Goal: Find specific page/section: Find specific page/section

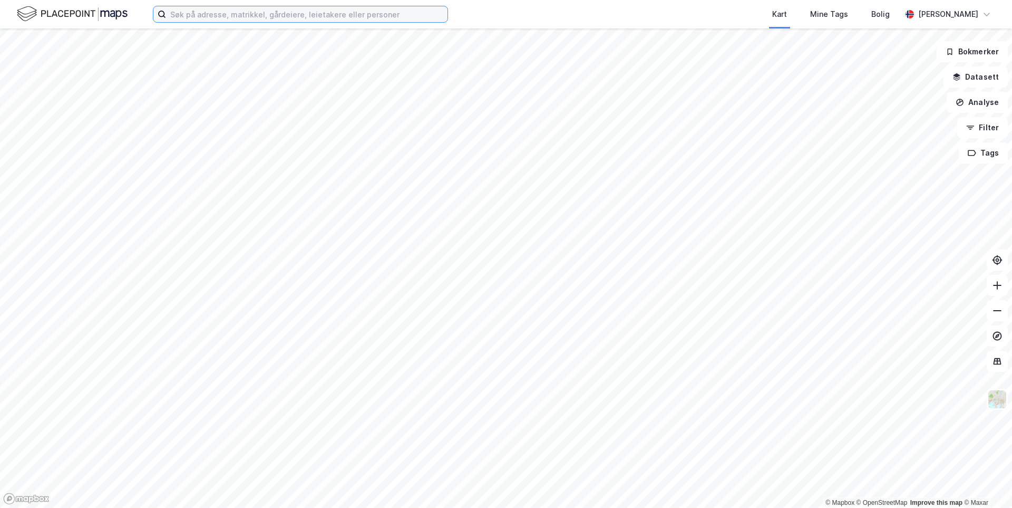
click at [389, 15] on input at bounding box center [307, 14] width 282 height 16
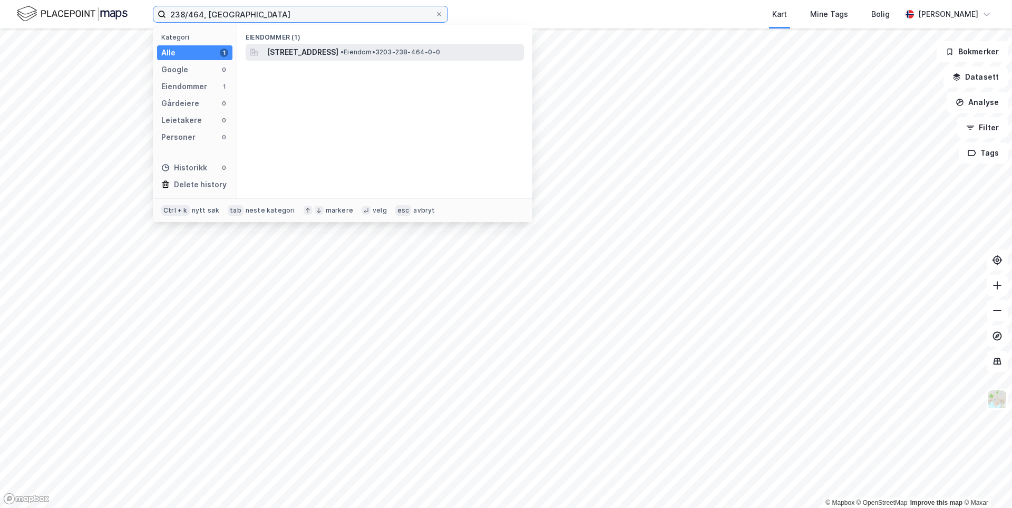
type input "238/464, [GEOGRAPHIC_DATA]"
click at [369, 60] on div "[STREET_ADDRESS] • Eiendom • 3203-238-464-0-0" at bounding box center [385, 52] width 278 height 17
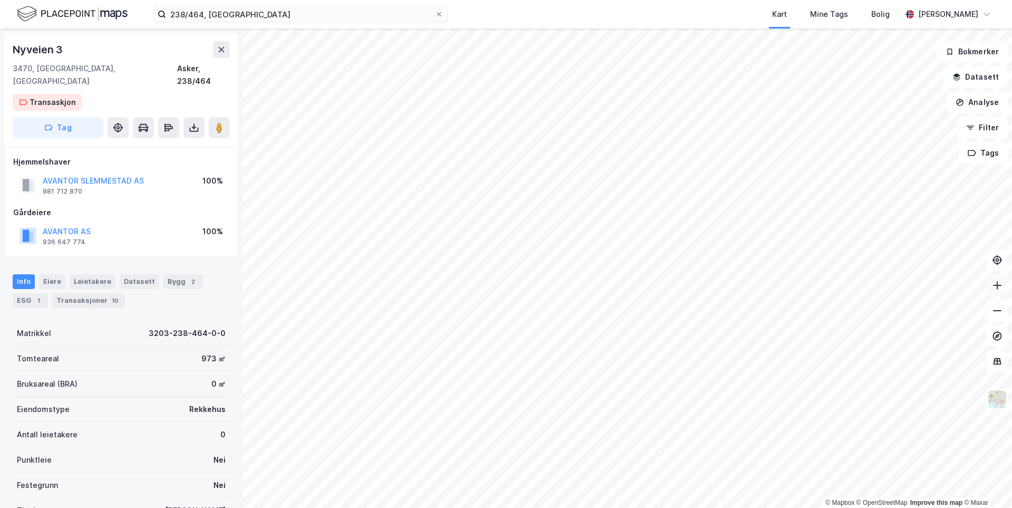
click at [993, 291] on button at bounding box center [997, 285] width 21 height 21
